Goal: Task Accomplishment & Management: Complete application form

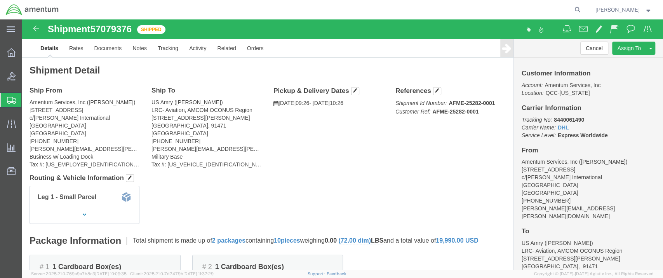
click at [0, 0] on span "Shipment Manager" at bounding box center [0, 0] width 0 height 0
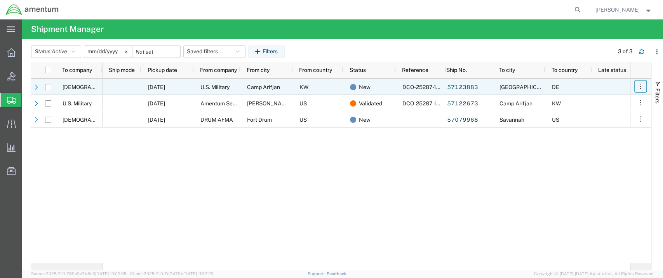
click at [641, 86] on icon "button" at bounding box center [640, 86] width 8 height 8
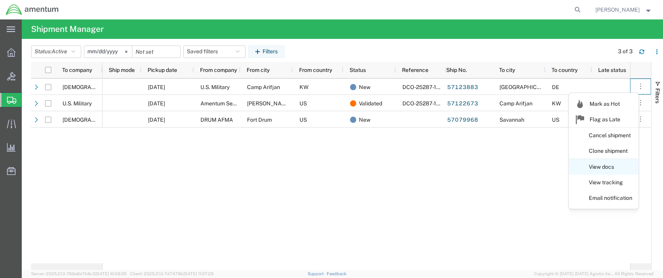
click at [604, 167] on link "View docs" at bounding box center [603, 167] width 69 height 14
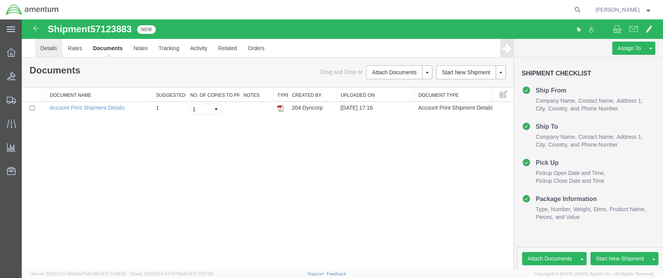
click at [45, 48] on link "Details" at bounding box center [49, 48] width 28 height 19
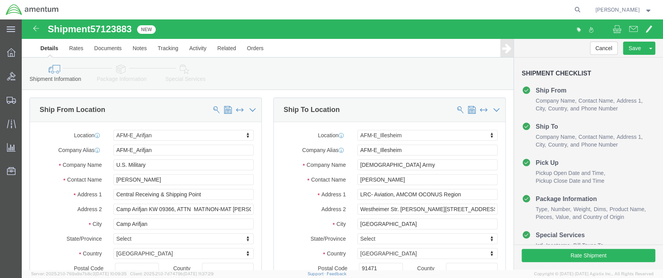
select select "58431"
select select "42637"
click input "[DEMOGRAPHIC_DATA] Army"
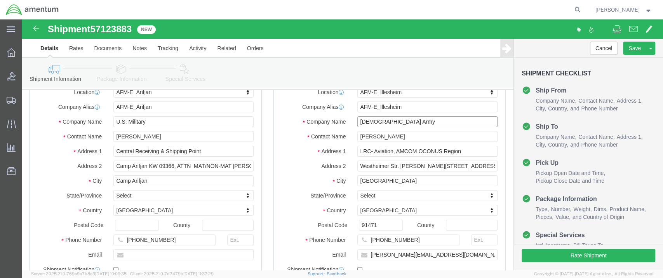
type input "[DEMOGRAPHIC_DATA] Army"
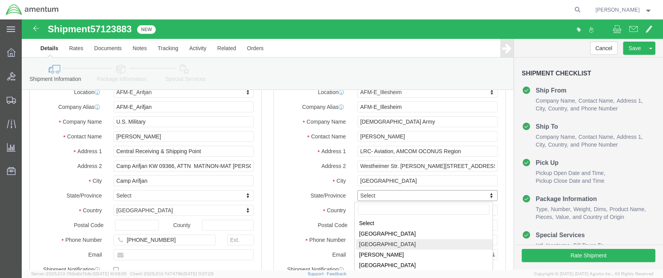
select select
select select "02"
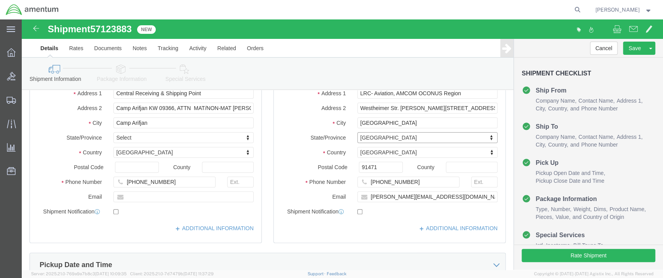
scroll to position [86, 0]
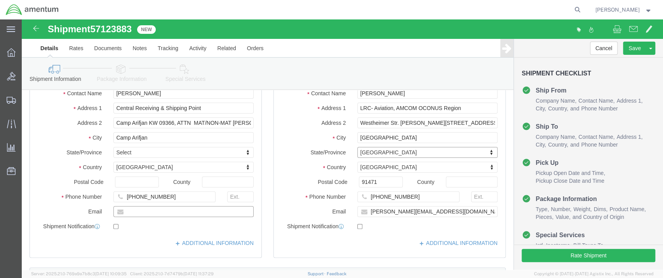
click input "text"
paste input "[PERSON_NAME][EMAIL_ADDRESS][DOMAIN_NAME]"
type input "[PERSON_NAME][EMAIL_ADDRESS][DOMAIN_NAME]"
checkbox input "true"
click link "ADDITIONAL INFORMATION"
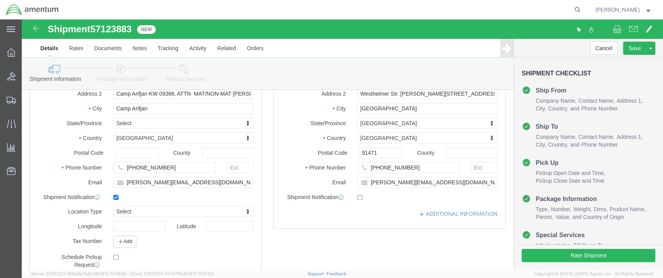
scroll to position [172, 0]
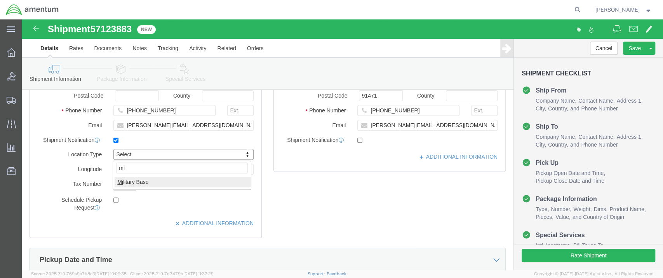
type input "mi"
select select "MLTY"
click input "checkbox"
checkbox input "false"
click link "ADDITIONAL INFORMATION"
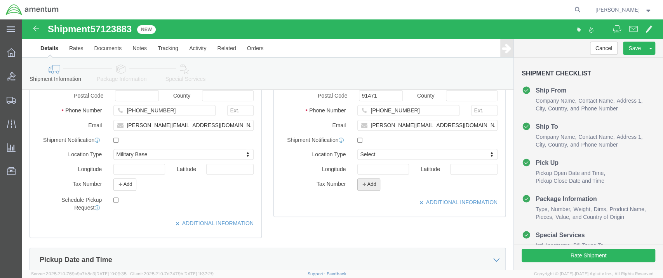
click button "Add"
click select "Select EIN EORI TIN VAT Other"
select select "EORI"
click select "Select EIN EORI TIN VAT Other"
click input "text"
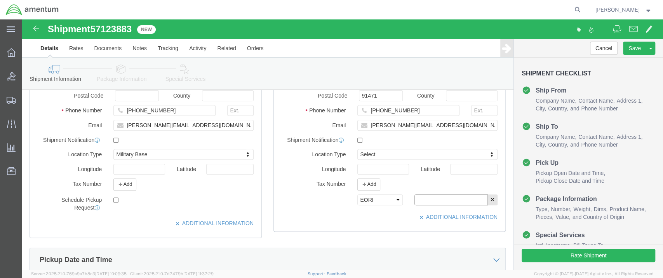
type input "[US_VEHICLE_IDENTIFICATION_NUMBER]"
type input "mi"
select select "MLTY"
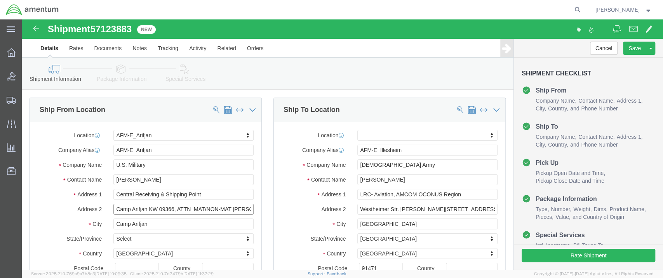
scroll to position [0, 35]
drag, startPoint x: 154, startPoint y: 190, endPoint x: 234, endPoint y: 194, distance: 80.4
click div "Camp Arifjan KW 09366, ATTN MAT/NON-MAT [PERSON_NAME] or G"
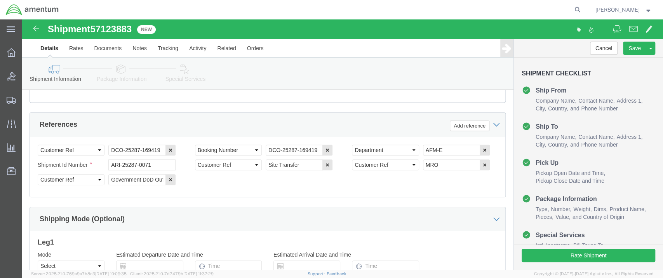
scroll to position [474, 0]
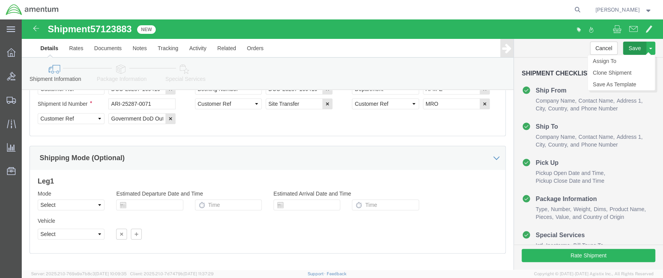
type input "Camp Arifjan KW 09366"
click button "Save"
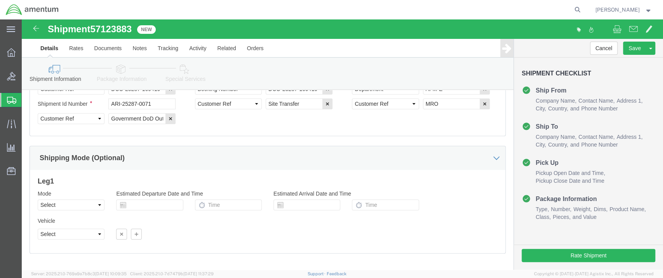
click icon
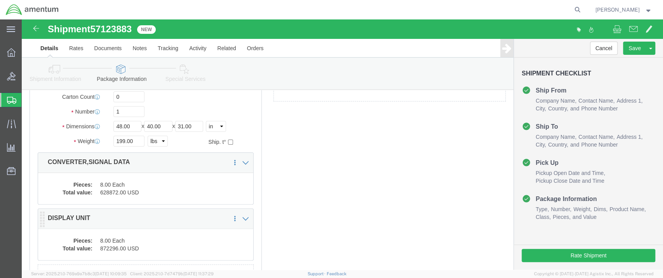
scroll to position [115, 0]
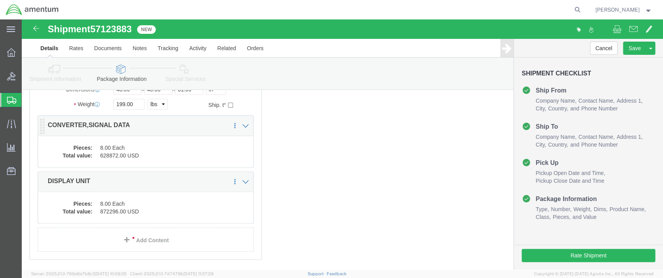
click dd "628872.00 USD"
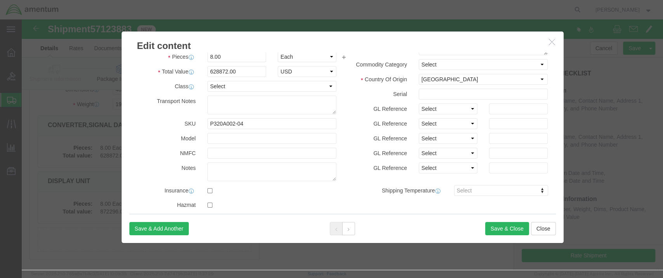
scroll to position [0, 0]
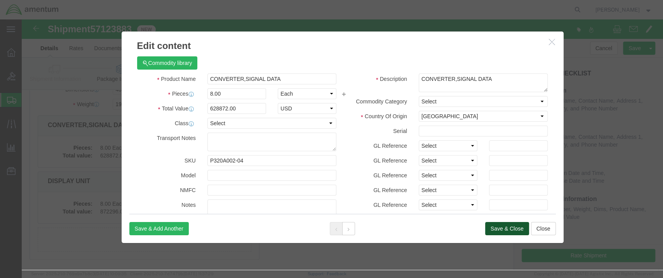
click button "Save & Close"
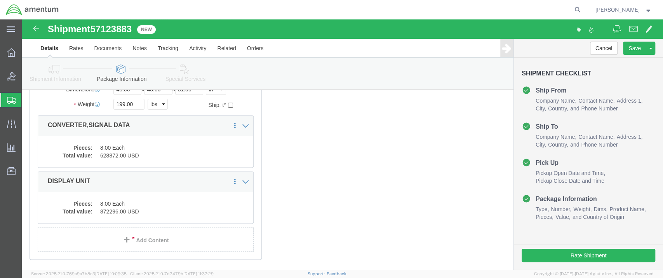
click icon
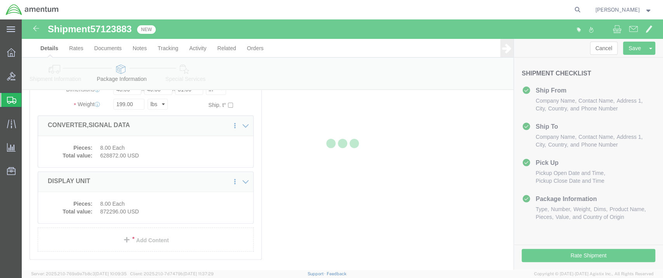
select select
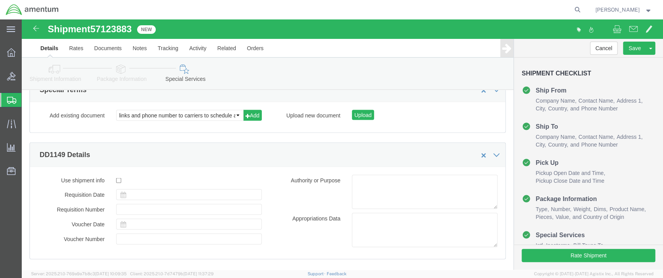
select select "DEPARTMENT"
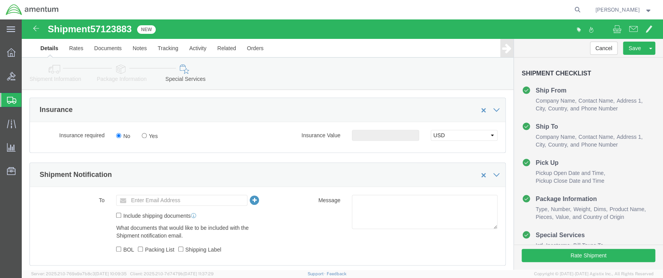
scroll to position [474, 0]
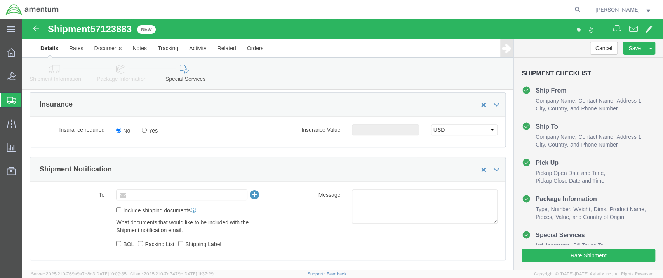
click input "text"
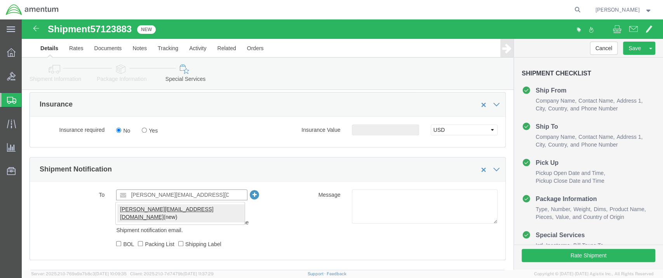
type input "[PERSON_NAME][EMAIL_ADDRESS][DOMAIN_NAME]"
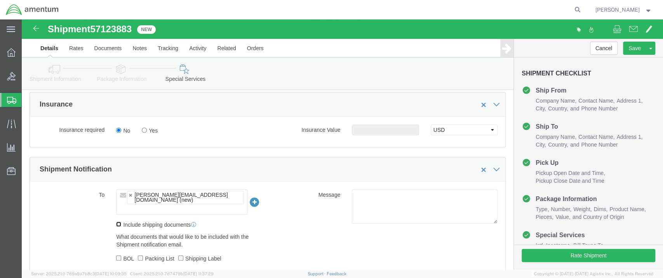
click input "Include shipping documents"
checkbox input "true"
click input "BOL"
checkbox input "true"
click input "Packing List"
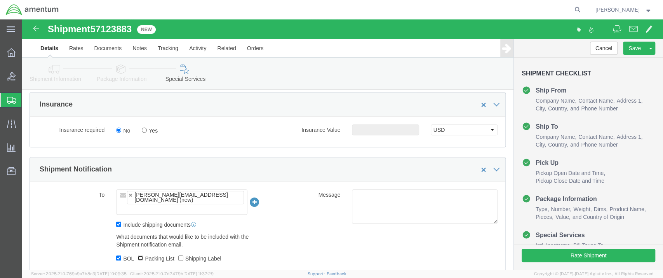
checkbox input "true"
click input "Shipping Label"
checkbox input "true"
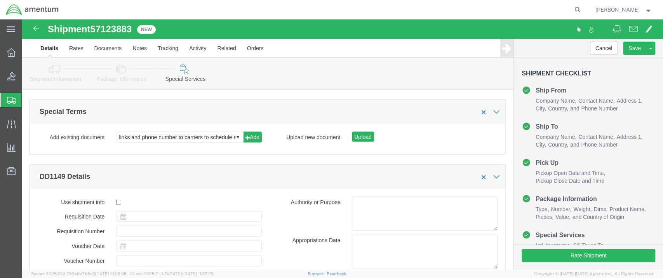
scroll to position [1075, 0]
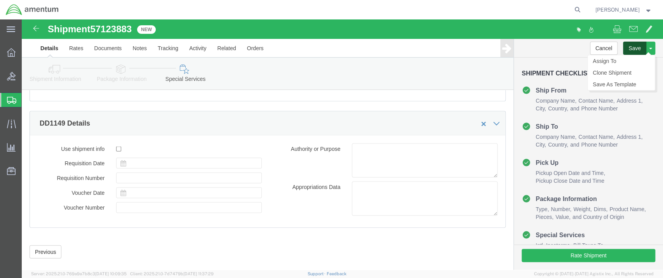
click button "Save"
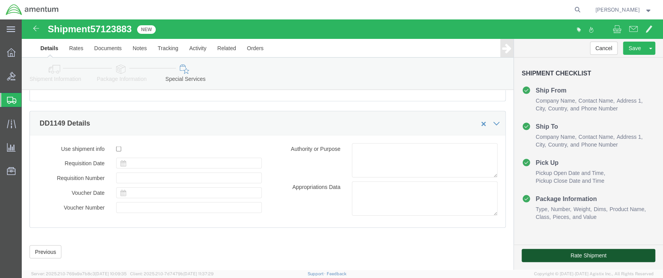
click button "Rate Shipment"
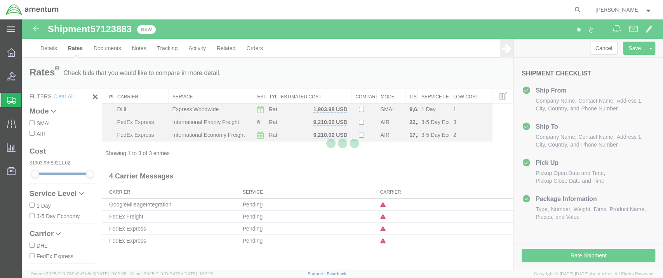
scroll to position [0, 0]
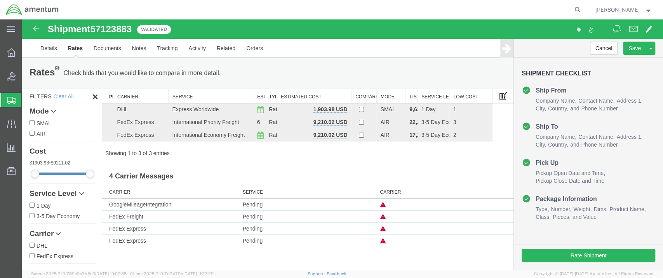
click at [499, 96] on span at bounding box center [503, 95] width 8 height 9
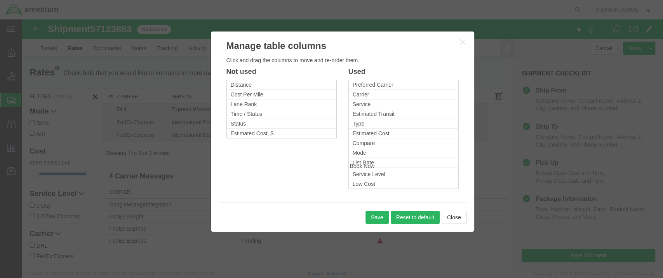
drag, startPoint x: 239, startPoint y: 104, endPoint x: 358, endPoint y: 166, distance: 134.2
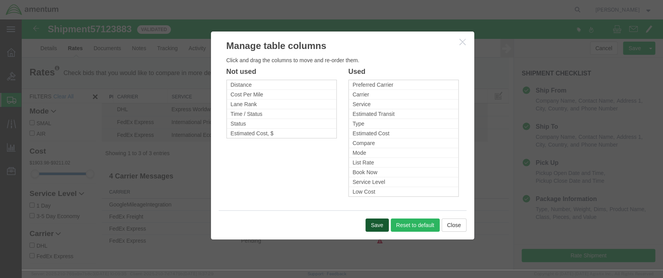
click at [373, 222] on button "Save" at bounding box center [376, 224] width 23 height 13
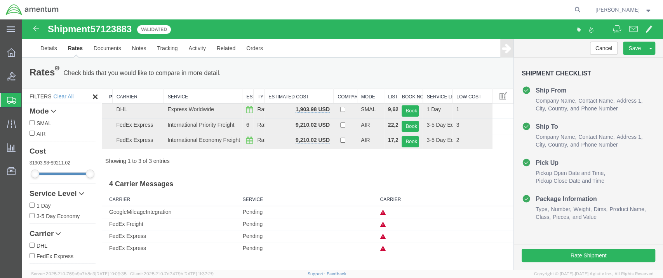
drag, startPoint x: 391, startPoint y: 94, endPoint x: 394, endPoint y: 97, distance: 4.1
click at [394, 97] on div "Search: Preferred Carrier Carrier Service Estimated Transit Type Estimated Cost…" at bounding box center [307, 127] width 412 height 76
click at [499, 95] on span at bounding box center [503, 95] width 8 height 9
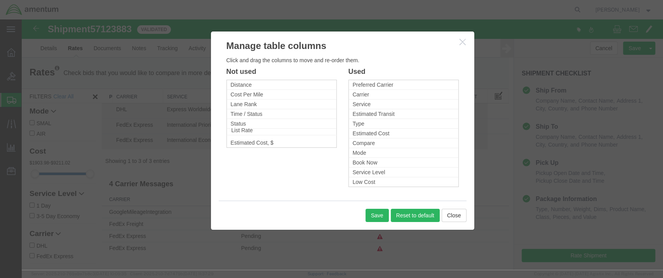
drag, startPoint x: 367, startPoint y: 162, endPoint x: 245, endPoint y: 130, distance: 125.5
click at [376, 214] on button "Save" at bounding box center [376, 215] width 23 height 13
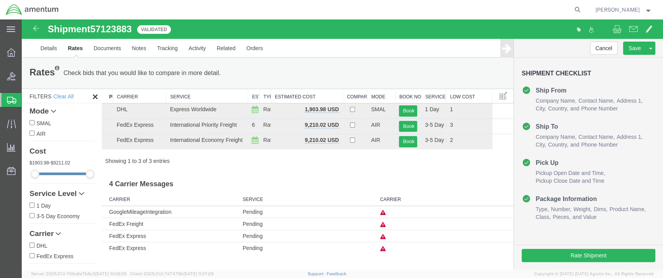
drag, startPoint x: 445, startPoint y: 94, endPoint x: 439, endPoint y: 94, distance: 6.2
click at [439, 94] on div "Search: Preferred Carrier Carrier Service Estimated Transit Type Estimated Cost…" at bounding box center [307, 127] width 412 height 76
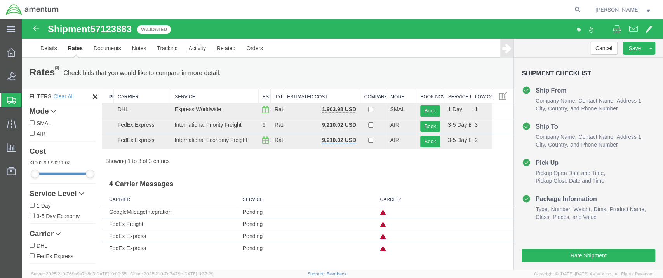
drag, startPoint x: 488, startPoint y: 94, endPoint x: 460, endPoint y: 99, distance: 28.3
click at [460, 99] on div "Search: Preferred Carrier Carrier Service Estimated Transit Type Estimated Cost…" at bounding box center [307, 127] width 412 height 76
drag, startPoint x: 280, startPoint y: 94, endPoint x: 301, endPoint y: 96, distance: 21.0
click at [301, 96] on div "Search: Preferred Carrier Carrier Service Estimated Transit Type Estimated Cost…" at bounding box center [307, 127] width 412 height 76
drag, startPoint x: 267, startPoint y: 93, endPoint x: 280, endPoint y: 95, distance: 12.6
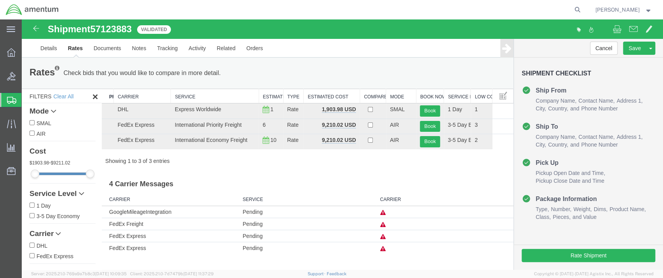
click at [280, 95] on div "Search: Preferred Carrier Carrier Service Estimated Transit Type Estimated Cost…" at bounding box center [307, 127] width 412 height 76
drag, startPoint x: 256, startPoint y: 93, endPoint x: 264, endPoint y: 174, distance: 81.6
click at [250, 94] on div "Search: Preferred Carrier Carrier Service Estimated Transit Type Estimated Cost…" at bounding box center [307, 127] width 412 height 76
click at [306, 185] on h3 "4 Carrier Messages" at bounding box center [307, 180] width 412 height 17
